Goal: Task Accomplishment & Management: Manage account settings

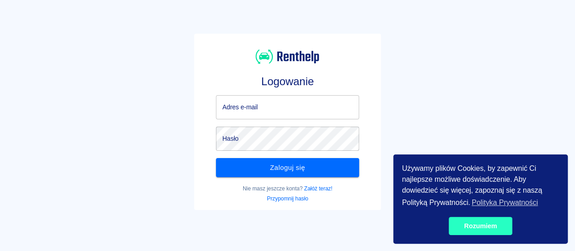
click at [473, 218] on link "Rozumiem" at bounding box center [481, 226] width 64 height 18
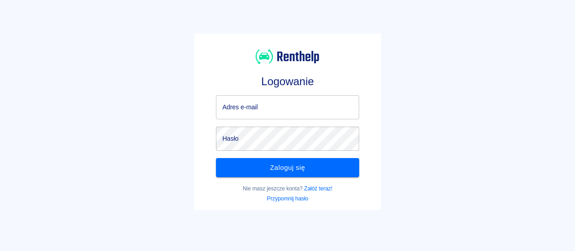
drag, startPoint x: 287, startPoint y: 107, endPoint x: 299, endPoint y: 119, distance: 17.4
click at [287, 107] on input "Adres e-mail" at bounding box center [287, 107] width 143 height 24
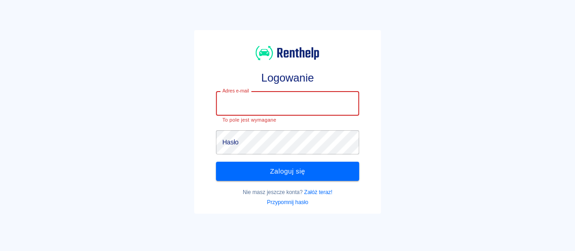
type input "[EMAIL_ADDRESS][DOMAIN_NAME]"
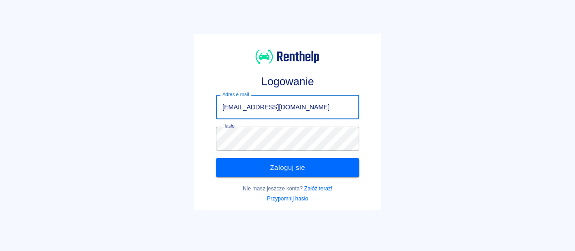
drag, startPoint x: 287, startPoint y: 166, endPoint x: 279, endPoint y: 156, distance: 12.9
click at [287, 166] on button "Zaloguj się" at bounding box center [287, 167] width 143 height 19
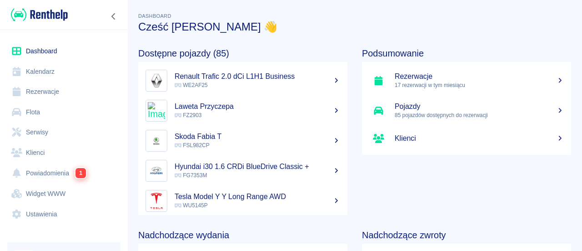
click at [80, 106] on link "Flota" at bounding box center [63, 112] width 113 height 20
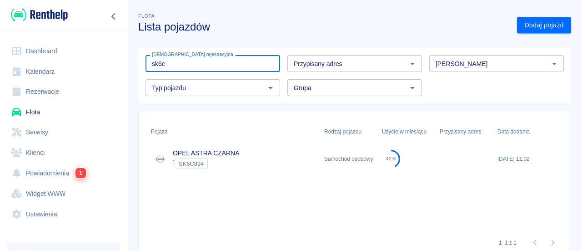
type input "sk6c"
click at [231, 161] on div "` SK6C894" at bounding box center [206, 163] width 66 height 11
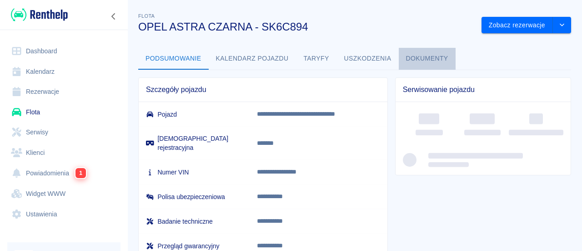
click at [434, 58] on button "Dokumenty" at bounding box center [427, 59] width 57 height 22
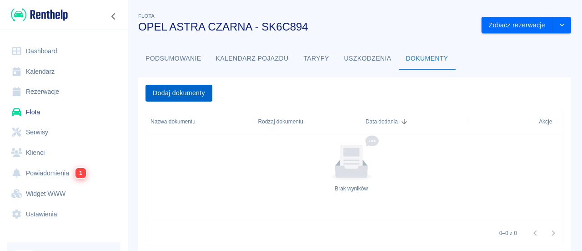
click at [198, 93] on button "Dodaj dokumenty" at bounding box center [179, 93] width 67 height 17
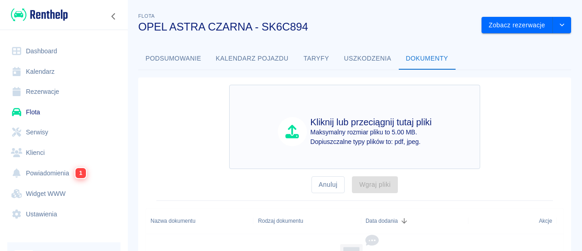
click at [267, 102] on div "Kliknij lub przeciągnij tutaj pliki Maksymalny rozmiar pliku to 5.00 MB. Dopius…" at bounding box center [354, 127] width 251 height 84
type input "C:\fakepath\NewDocument (85).pdf"
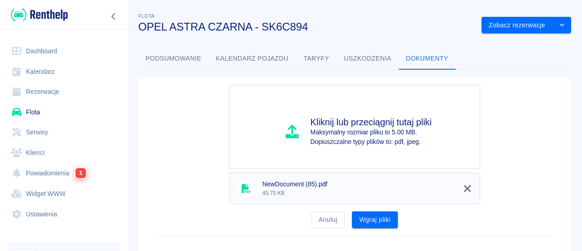
scroll to position [91, 0]
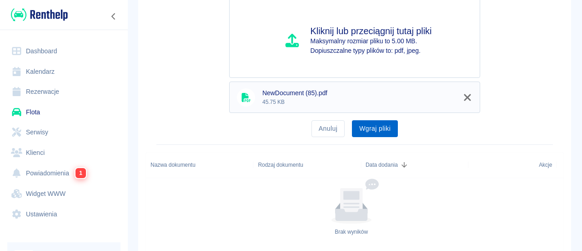
click at [368, 132] on button "Wgraj pliki" at bounding box center [375, 128] width 46 height 17
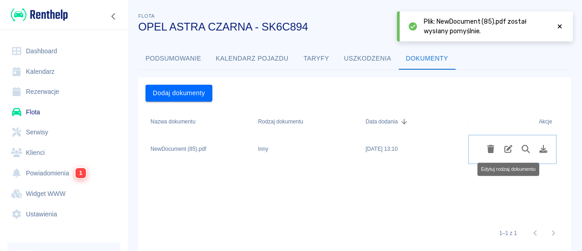
click at [507, 148] on icon "Edytuj rodzaj dokumentu" at bounding box center [508, 149] width 8 height 8
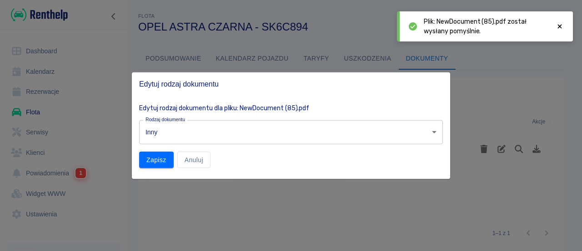
click at [214, 129] on body "Używamy plików Cookies, by zapewnić Ci najlepsze możliwe doświadczenie. Aby dow…" at bounding box center [291, 125] width 582 height 251
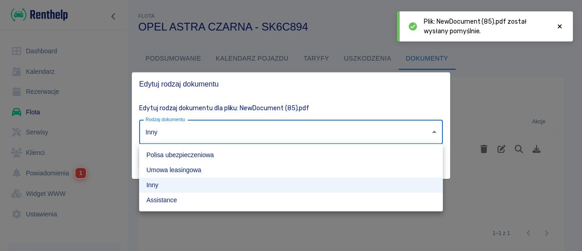
click at [181, 151] on li "Polisa ubezpieczeniowa" at bounding box center [291, 154] width 304 height 15
type input "insurance-policy"
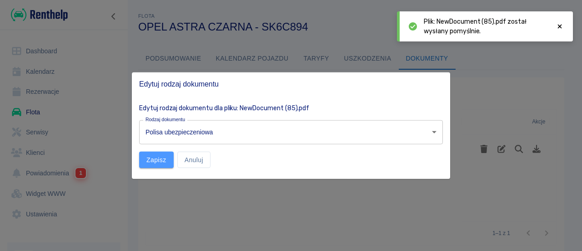
click at [160, 156] on button "Zapisz" at bounding box center [156, 159] width 35 height 17
